Goal: Book appointment/travel/reservation

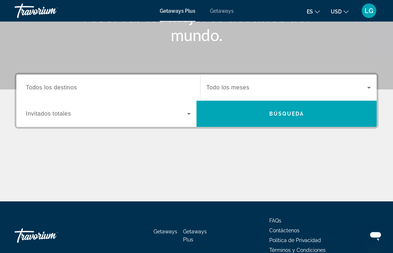
scroll to position [129, 0]
click at [68, 87] on span "Todos los destinos" at bounding box center [51, 87] width 51 height 6
click at [68, 87] on input "Destination Todos los destinos" at bounding box center [108, 88] width 165 height 9
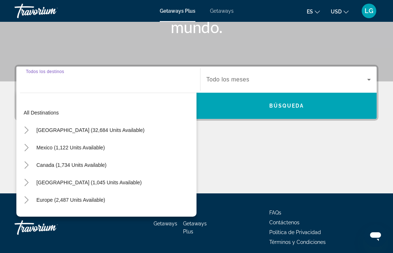
scroll to position [141, 0]
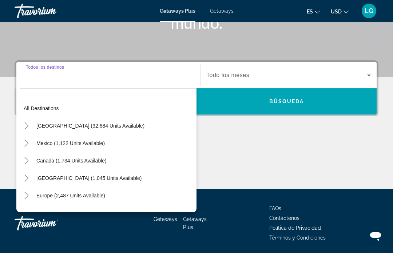
click at [66, 198] on span "Europe (2,487 units available)" at bounding box center [70, 196] width 69 height 6
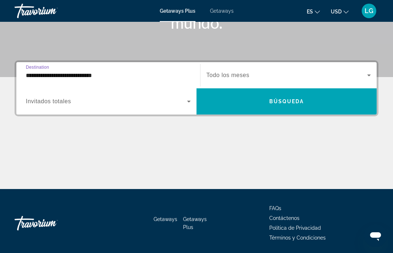
click at [67, 75] on input "**********" at bounding box center [108, 75] width 165 height 9
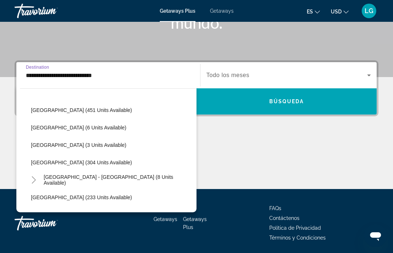
scroll to position [278, 0]
click at [69, 162] on span "[GEOGRAPHIC_DATA] (304 units available)" at bounding box center [81, 163] width 101 height 6
type input "**********"
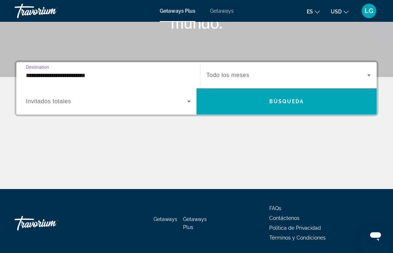
click at [368, 76] on icon "Search widget" at bounding box center [369, 75] width 9 height 9
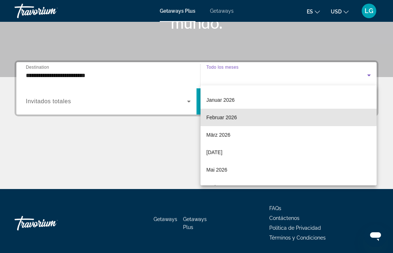
scroll to position [86, 0]
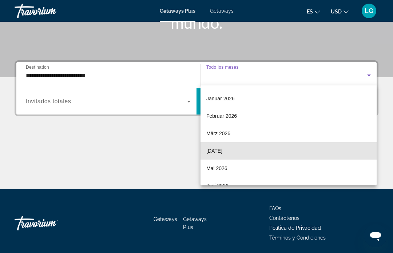
click at [223, 152] on span "[DATE]" at bounding box center [214, 151] width 16 height 9
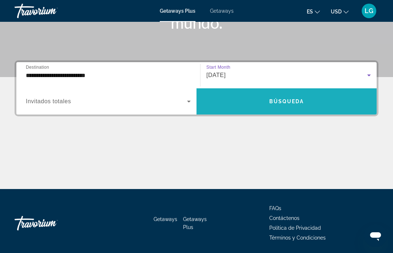
click at [286, 103] on span "Búsqueda" at bounding box center [286, 102] width 35 height 6
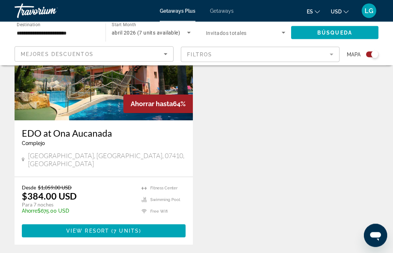
scroll to position [313, 0]
click at [129, 228] on span "7 units" at bounding box center [126, 231] width 25 height 6
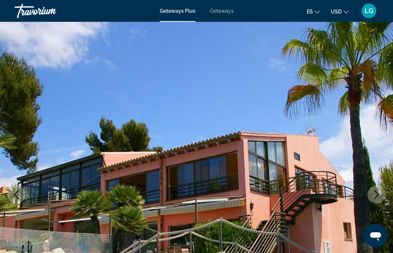
click at [219, 11] on span "Getaways" at bounding box center [222, 11] width 24 height 6
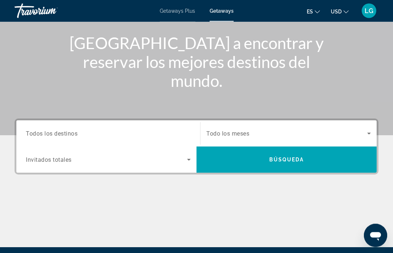
scroll to position [86, 0]
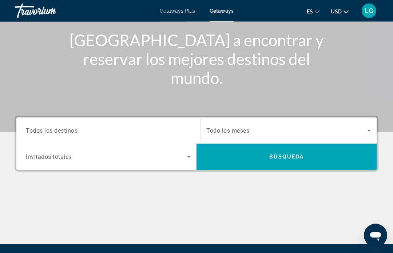
click at [64, 127] on input "Destination Todos los destinos" at bounding box center [108, 131] width 165 height 9
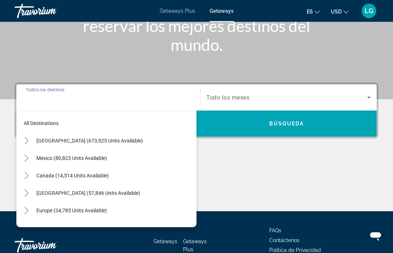
scroll to position [141, 0]
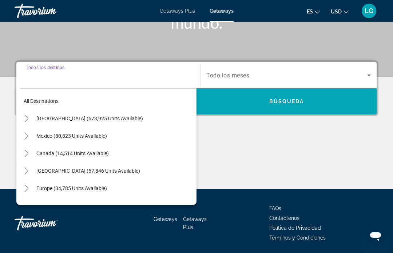
click at [74, 188] on span "Europe (34,785 units available)" at bounding box center [71, 189] width 71 height 6
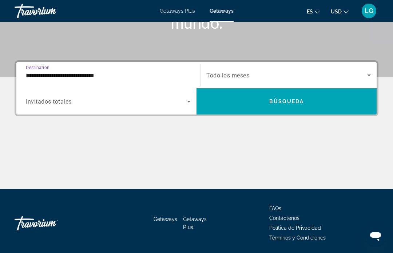
click at [76, 74] on input "**********" at bounding box center [108, 75] width 165 height 9
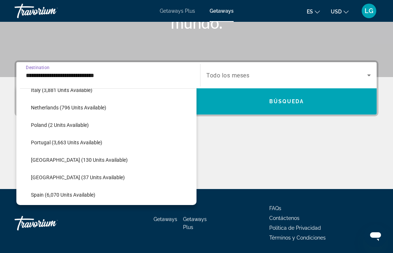
scroll to position [309, 0]
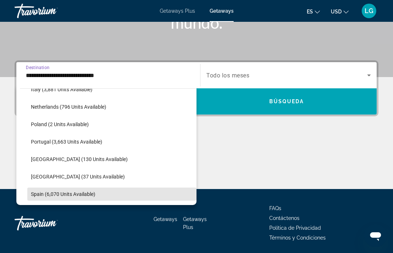
click at [53, 192] on span "Spain (6,070 units available)" at bounding box center [63, 195] width 64 height 6
type input "**********"
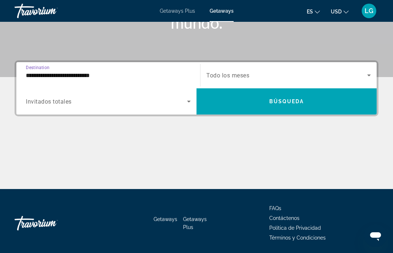
click at [367, 77] on icon "Search widget" at bounding box center [369, 75] width 9 height 9
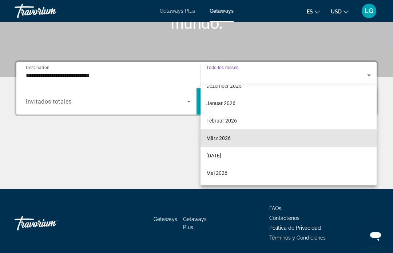
scroll to position [86, 0]
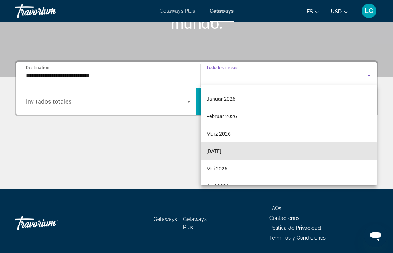
click at [221, 154] on span "[DATE]" at bounding box center [213, 151] width 15 height 9
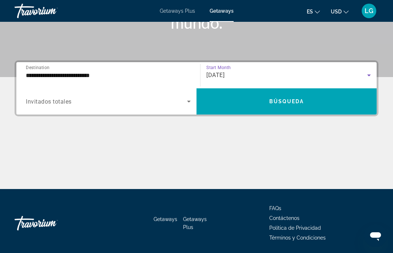
click at [288, 105] on span "Búsqueda" at bounding box center [286, 102] width 35 height 6
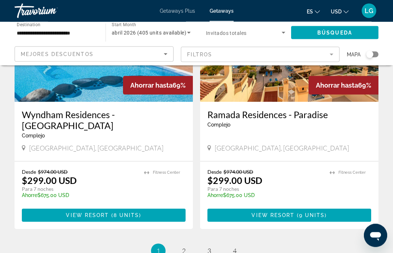
scroll to position [1382, 0]
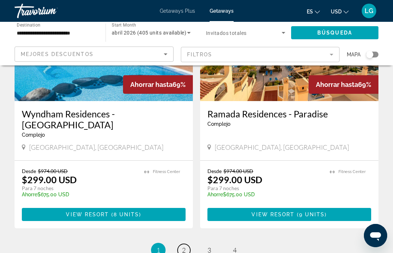
click at [188, 244] on link "page 2" at bounding box center [184, 250] width 13 height 13
